Goal: Task Accomplishment & Management: Use online tool/utility

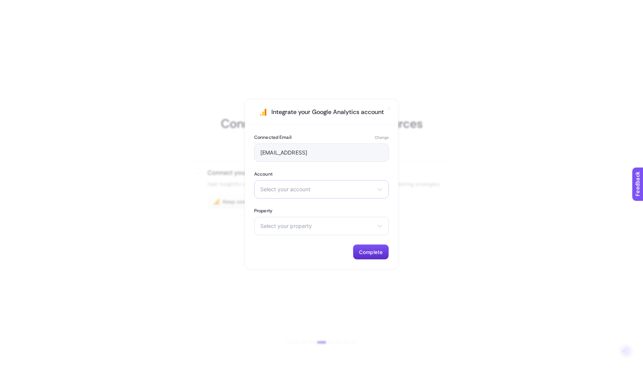
click at [296, 189] on span "Select your account" at bounding box center [316, 189] width 113 height 6
click at [289, 223] on span "heybooster (Passive)" at bounding box center [287, 223] width 53 height 6
click at [294, 226] on span "Select your property" at bounding box center [316, 226] width 113 height 6
click at [299, 262] on li "Test" at bounding box center [321, 260] width 131 height 12
click at [381, 257] on button "Complete" at bounding box center [371, 251] width 36 height 15
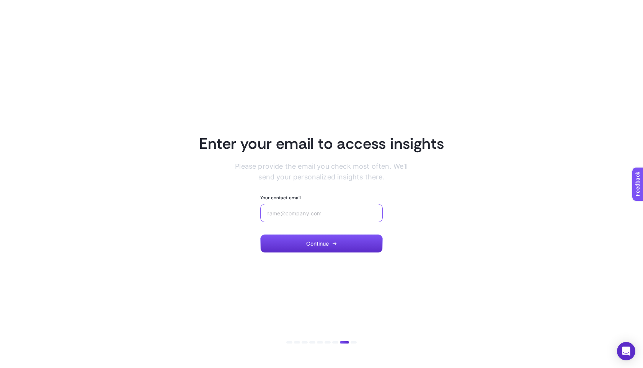
click at [291, 213] on input "Your contact email" at bounding box center [321, 213] width 110 height 6
type input "test@gmail.com"
click at [295, 245] on button "Continue" at bounding box center [321, 243] width 122 height 18
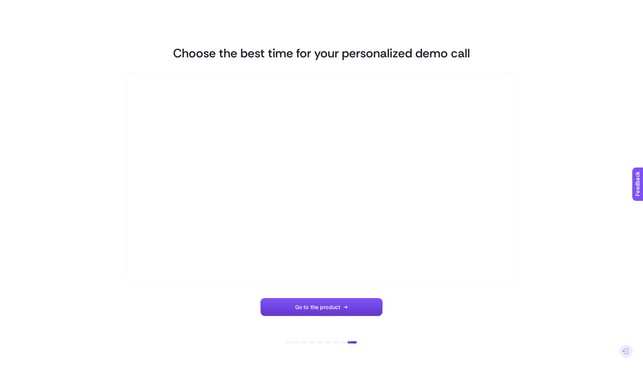
click at [339, 311] on button "Go to the product" at bounding box center [321, 307] width 122 height 18
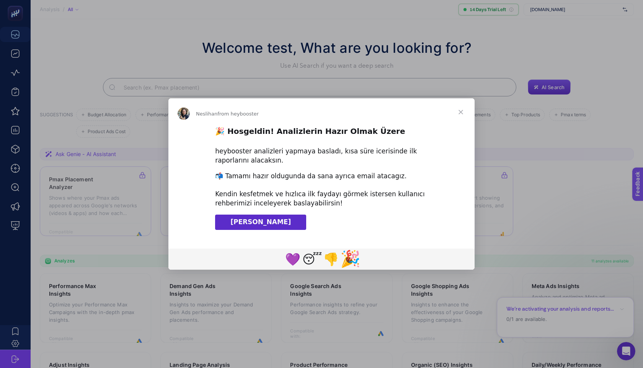
click at [350, 260] on span "🎉" at bounding box center [350, 258] width 20 height 19
click at [463, 112] on span "Close" at bounding box center [461, 112] width 28 height 28
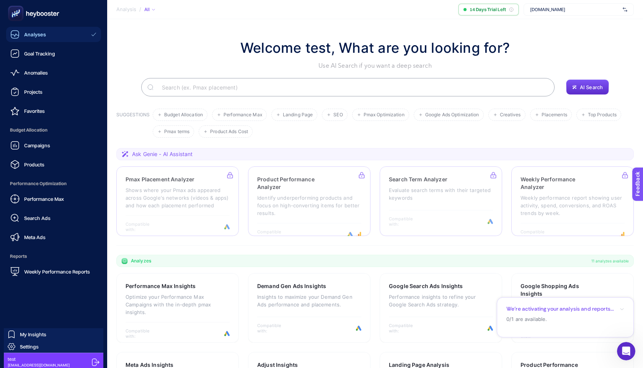
click at [92, 360] on icon at bounding box center [95, 361] width 7 height 7
